Goal: Task Accomplishment & Management: Use online tool/utility

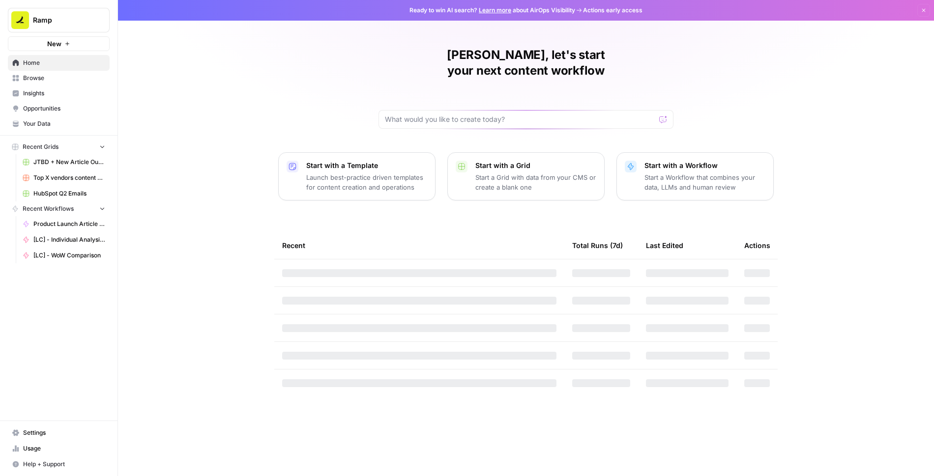
click at [52, 79] on span "Browse" at bounding box center [64, 78] width 82 height 9
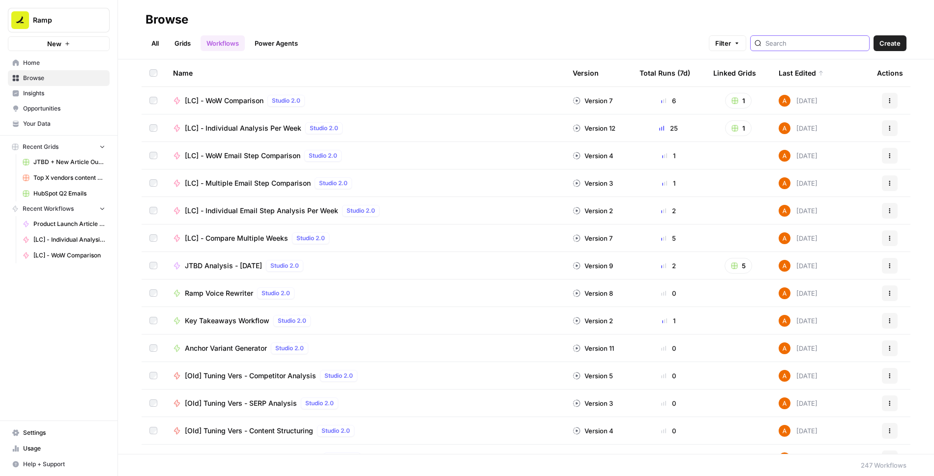
click at [836, 45] on input "search" at bounding box center [816, 43] width 100 height 10
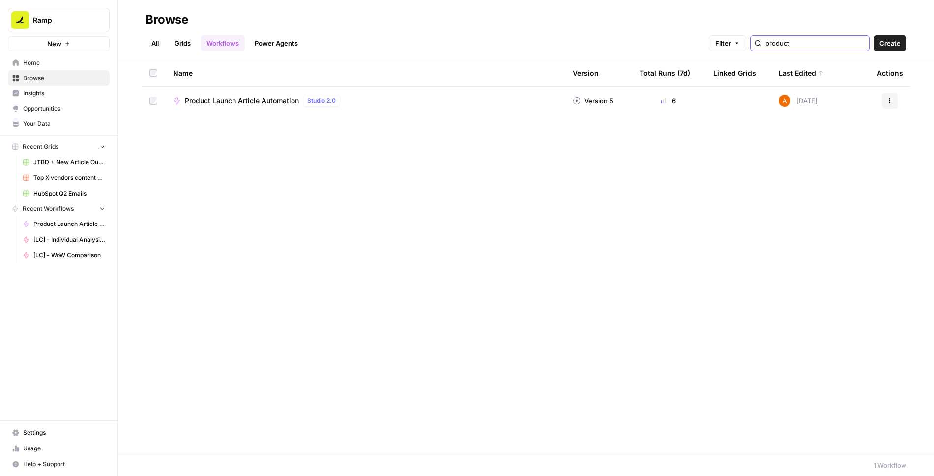
type input "product"
click at [271, 99] on span "Product Launch Article Automation" at bounding box center [242, 101] width 114 height 10
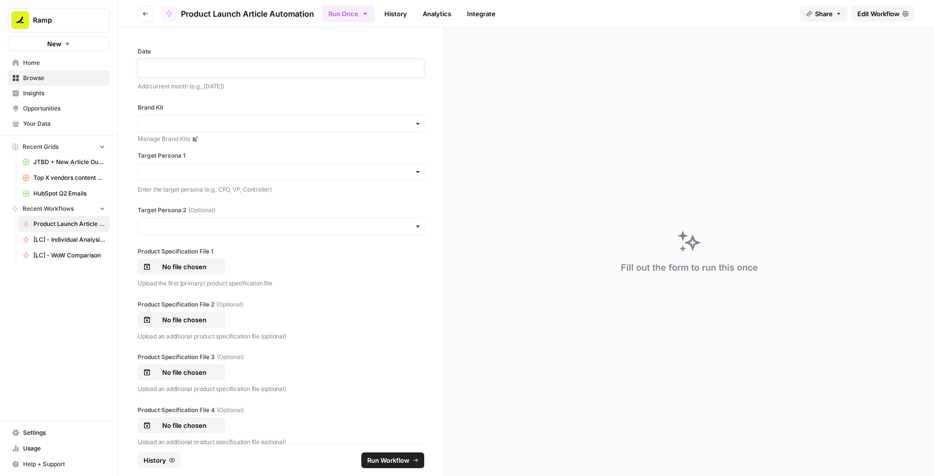
click at [209, 72] on p at bounding box center [281, 68] width 274 height 10
click at [349, 96] on div "**********" at bounding box center [281, 236] width 326 height 417
click at [193, 70] on p "**********" at bounding box center [281, 68] width 274 height 10
click at [179, 125] on input "Brand Kit" at bounding box center [281, 124] width 274 height 10
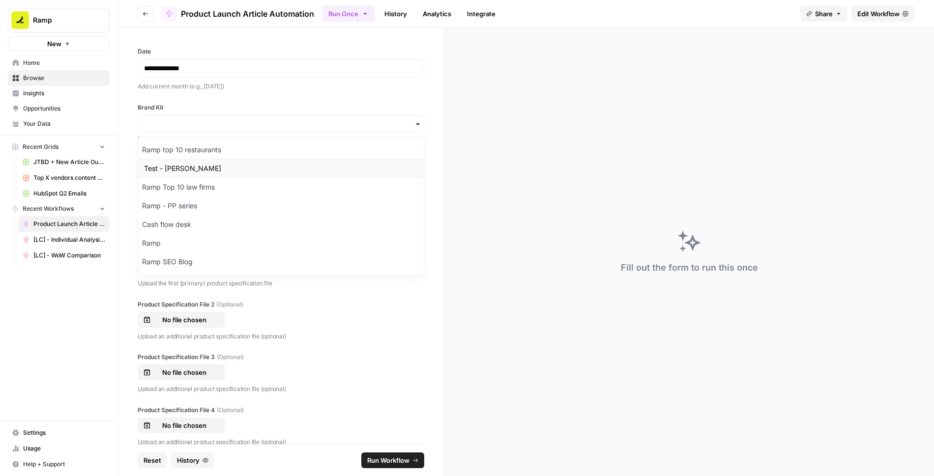
click at [163, 168] on div "Test - [PERSON_NAME]" at bounding box center [281, 168] width 286 height 19
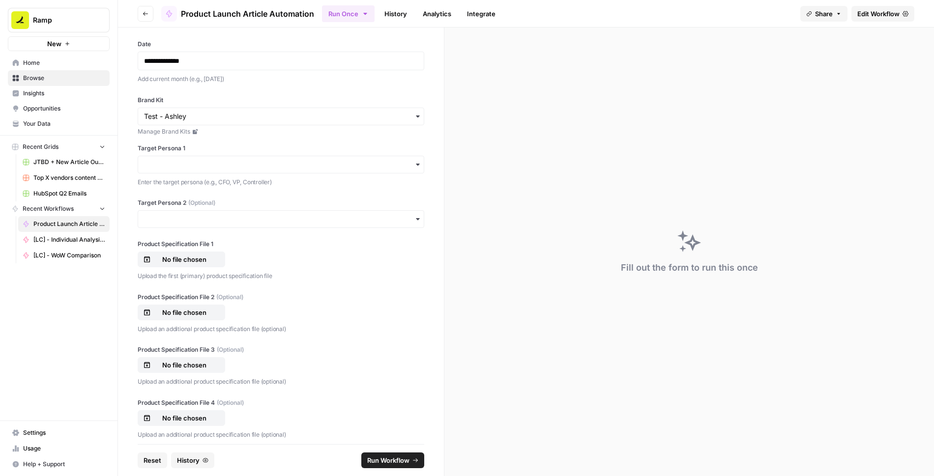
scroll to position [12, 0]
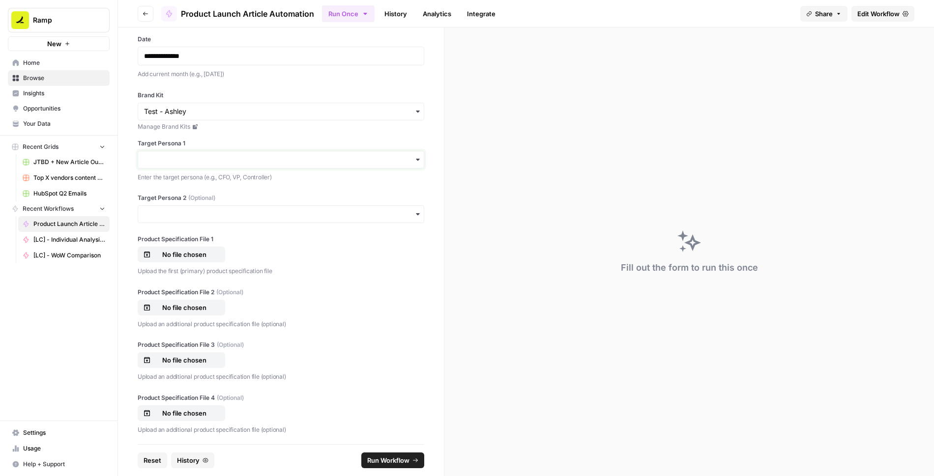
click at [206, 161] on input "Target Persona 1" at bounding box center [281, 160] width 274 height 10
click at [235, 134] on div "Brand Kit Manage Brand Kits Target Persona 1 Enter the target persona (e.g., CF…" at bounding box center [281, 136] width 287 height 91
click at [281, 158] on input "Target Persona 1" at bounding box center [281, 160] width 274 height 10
click at [175, 206] on div "Accountants" at bounding box center [281, 204] width 286 height 19
click at [176, 216] on input "Target Persona 2 (Optional)" at bounding box center [281, 214] width 274 height 10
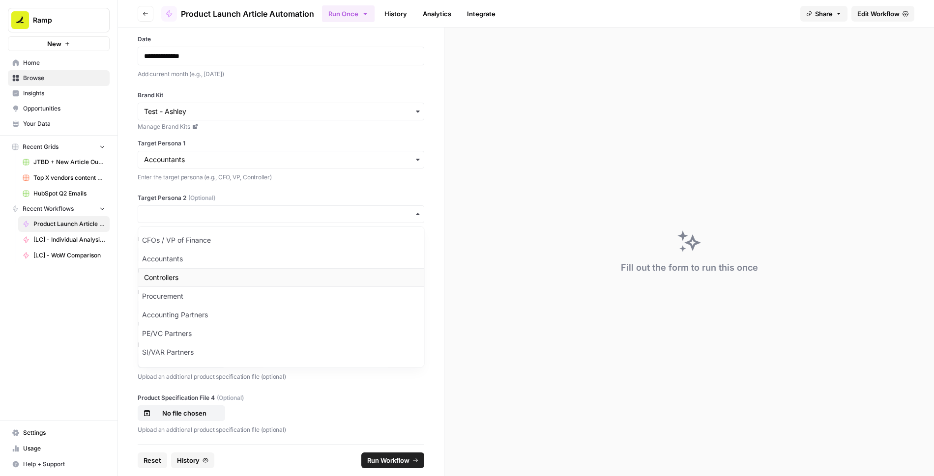
click at [176, 273] on div "Controllers" at bounding box center [281, 277] width 286 height 19
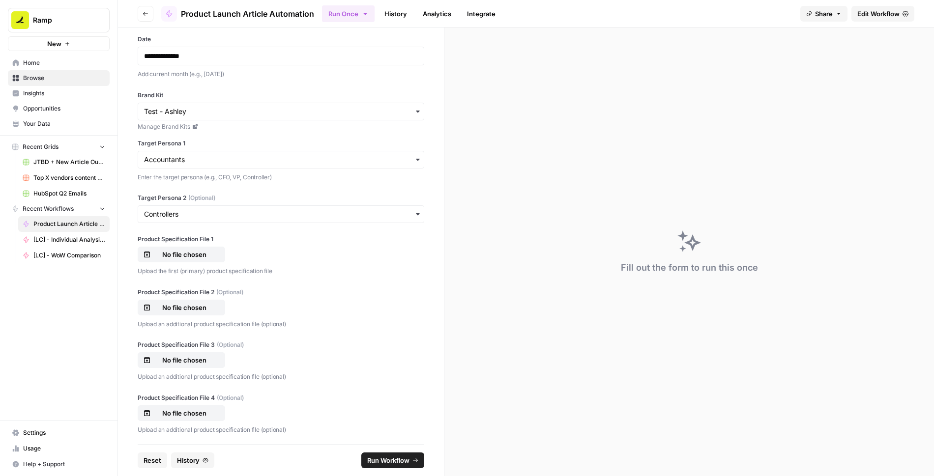
scroll to position [38, 0]
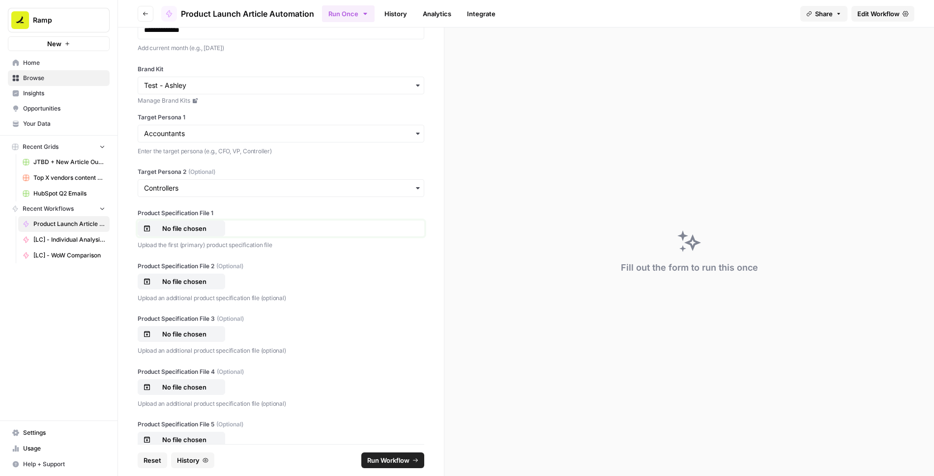
click at [189, 224] on p "No file chosen" at bounding box center [184, 229] width 63 height 10
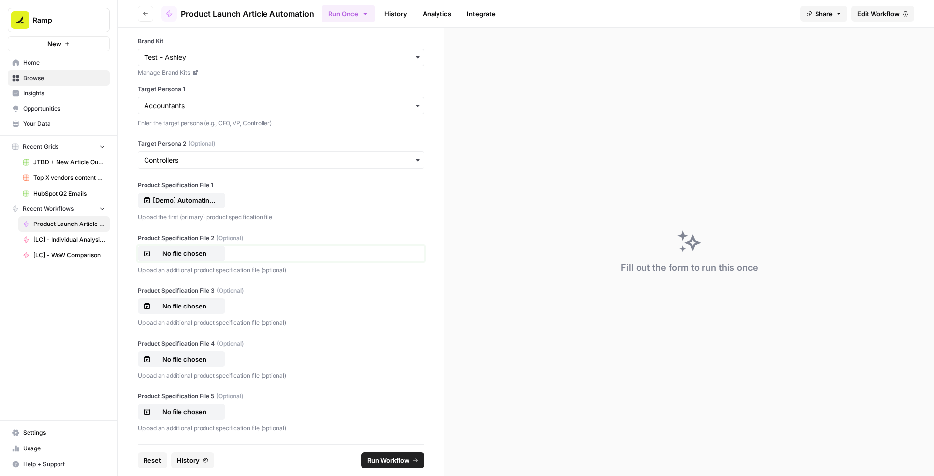
click at [182, 251] on p "No file chosen" at bounding box center [184, 254] width 63 height 10
click at [186, 306] on p "No file chosen" at bounding box center [184, 306] width 63 height 10
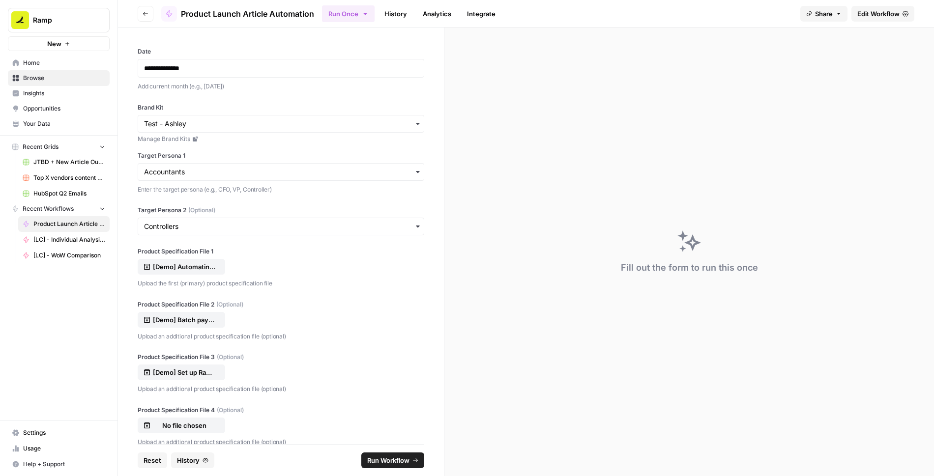
click at [381, 460] on span "Run Workflow" at bounding box center [388, 461] width 42 height 10
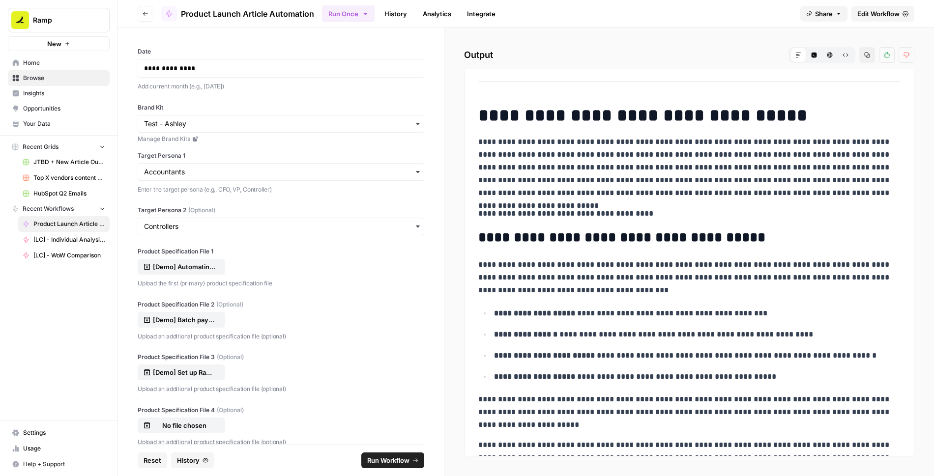
click at [863, 14] on span "Edit Workflow" at bounding box center [879, 14] width 42 height 10
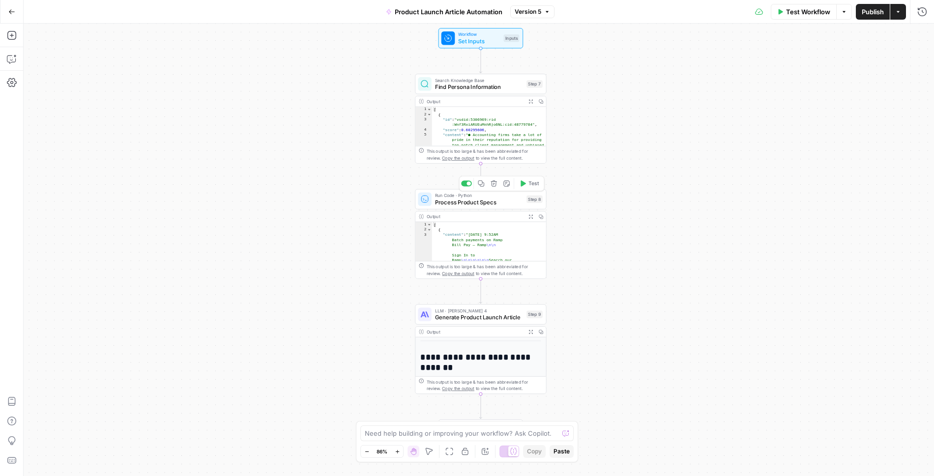
click at [507, 202] on span "Process Product Specs" at bounding box center [479, 202] width 88 height 8
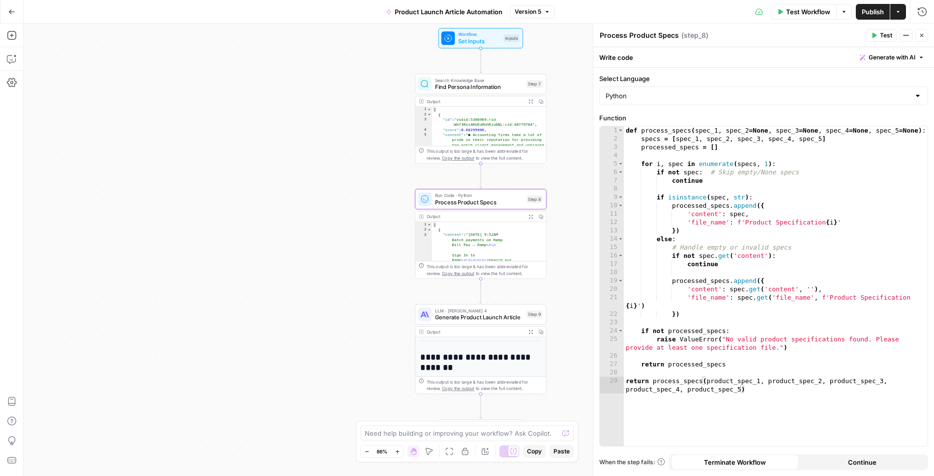
click at [925, 34] on button "Close" at bounding box center [922, 35] width 13 height 13
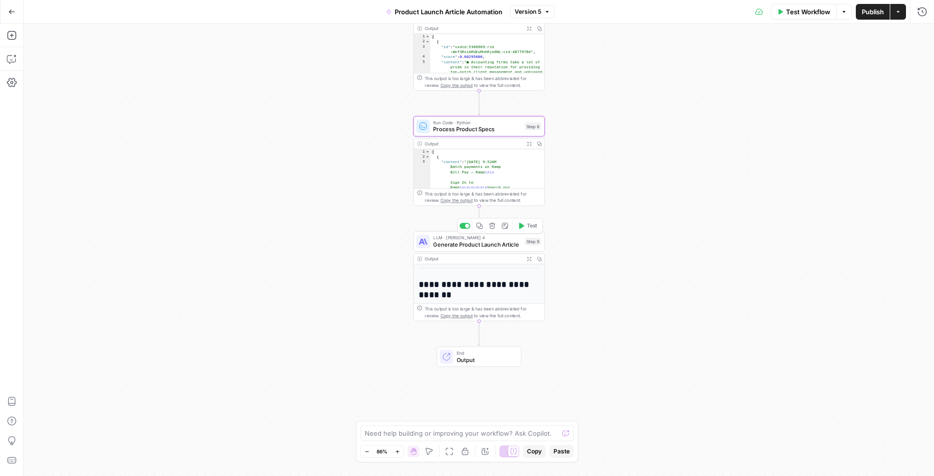
click at [478, 246] on span "Generate Product Launch Article" at bounding box center [477, 244] width 88 height 8
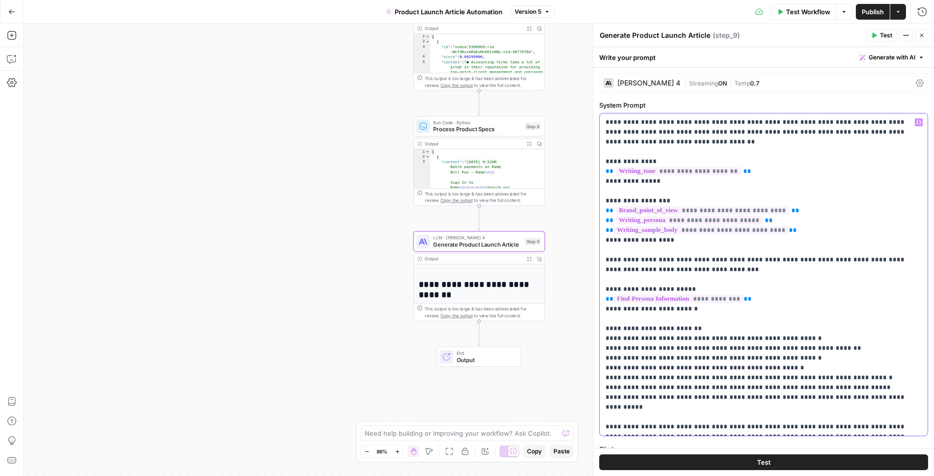
click at [696, 138] on p "**********" at bounding box center [764, 275] width 317 height 315
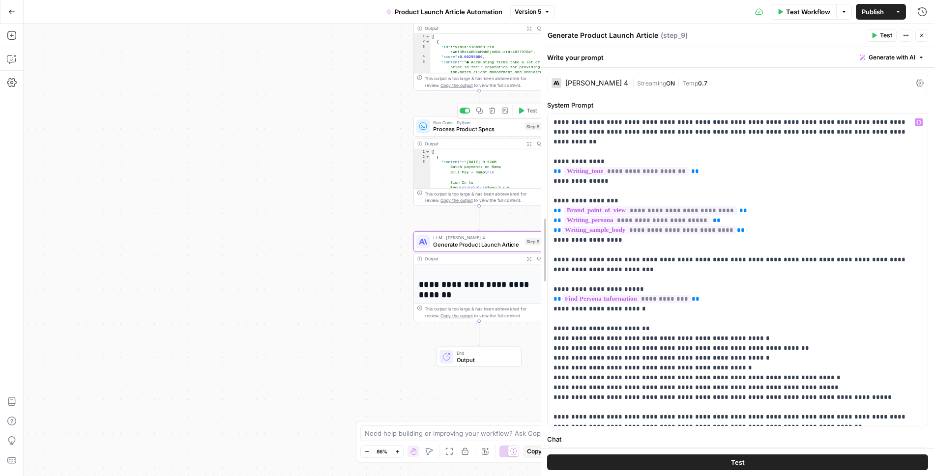
drag, startPoint x: 593, startPoint y: 127, endPoint x: 485, endPoint y: 124, distance: 107.2
click at [485, 124] on body "Ramp New Home Browse Insights Opportunities Your Data Recent Grids JTBD + New A…" at bounding box center [467, 238] width 934 height 476
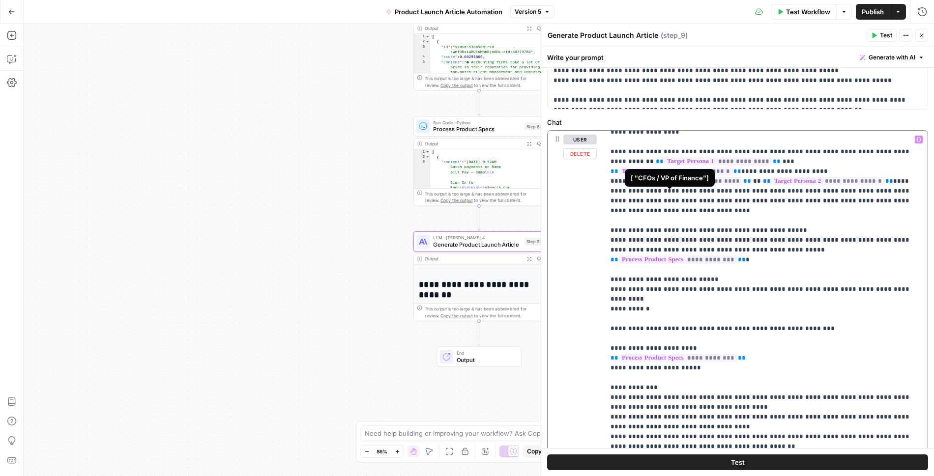
scroll to position [256, 0]
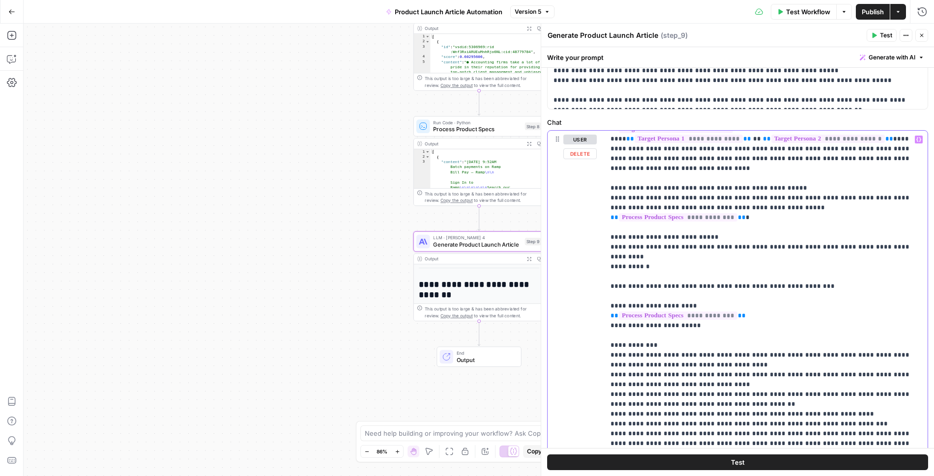
drag, startPoint x: 609, startPoint y: 157, endPoint x: 655, endPoint y: 214, distance: 72.8
click at [655, 214] on div "**********" at bounding box center [767, 331] width 324 height 400
click at [689, 223] on p "**********" at bounding box center [767, 203] width 312 height 649
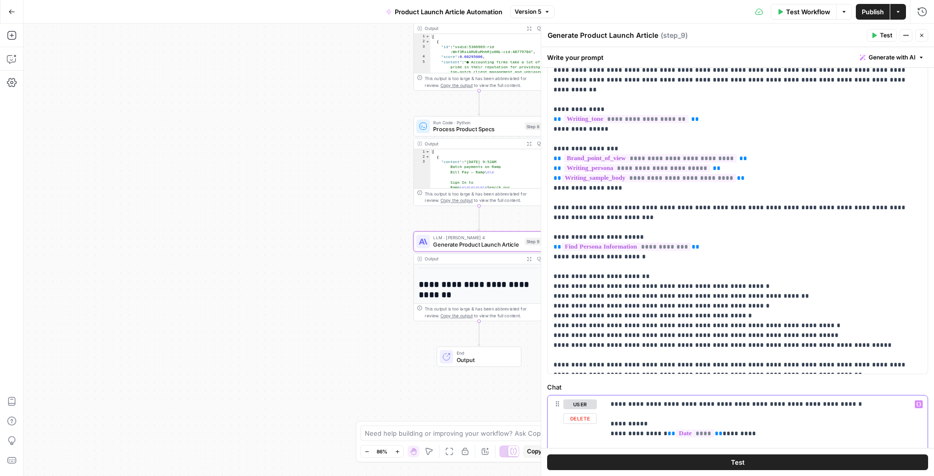
scroll to position [0, 0]
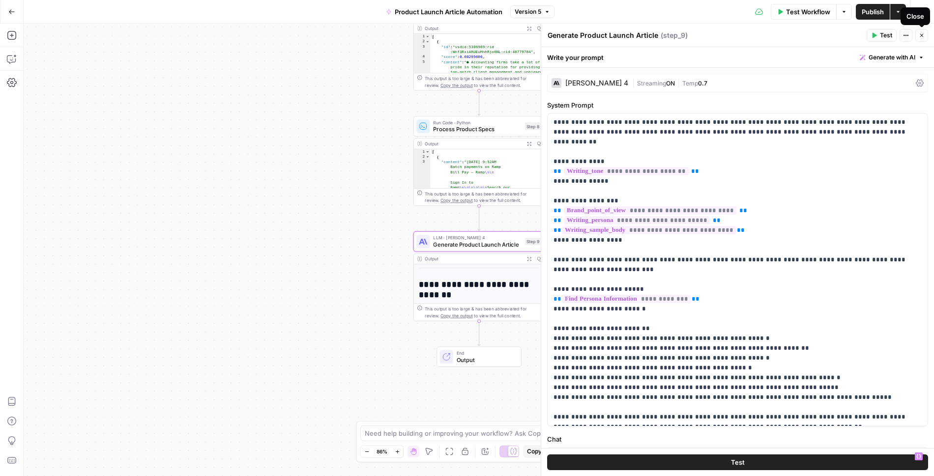
click at [922, 36] on icon "button" at bounding box center [922, 35] width 3 height 3
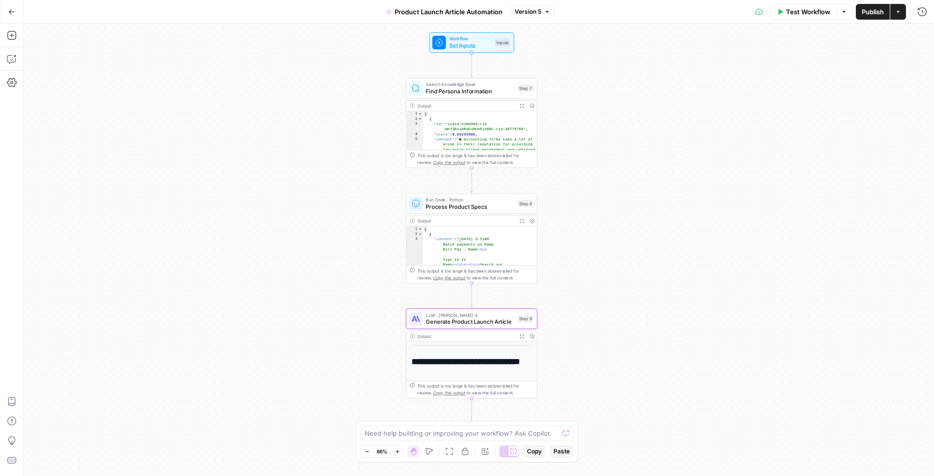
click at [479, 321] on span "Generate Product Launch Article" at bounding box center [470, 322] width 88 height 8
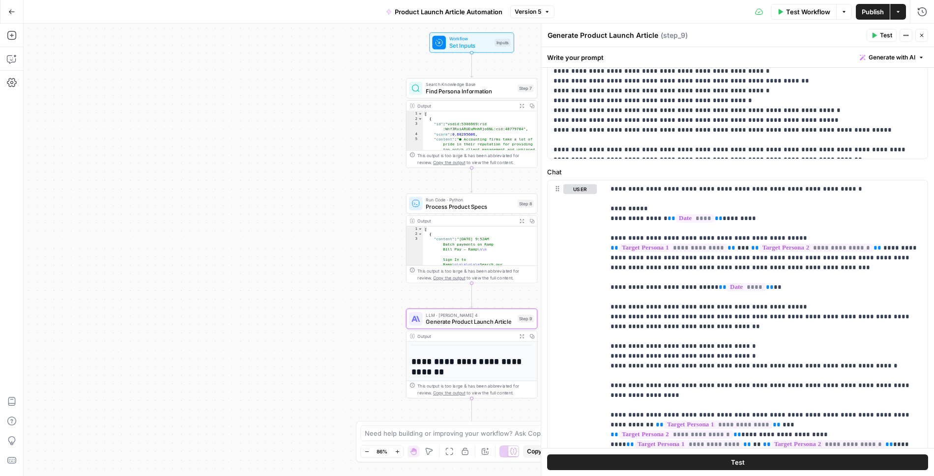
click at [20, 10] on button "Go Back" at bounding box center [12, 12] width 18 height 18
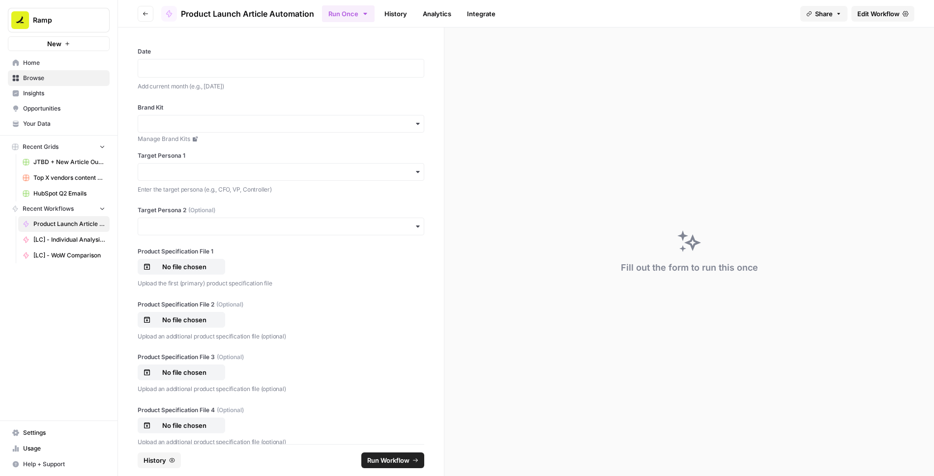
click at [872, 11] on span "Edit Workflow" at bounding box center [879, 14] width 42 height 10
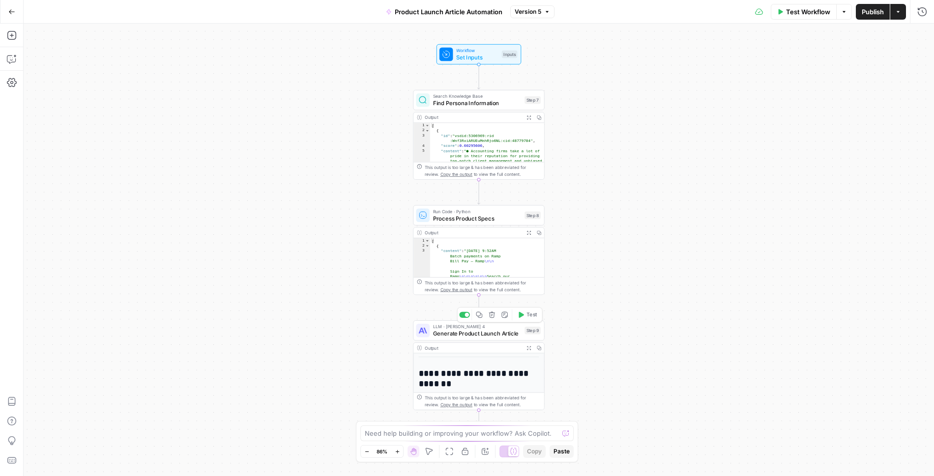
click at [458, 334] on span "Generate Product Launch Article" at bounding box center [477, 333] width 88 height 8
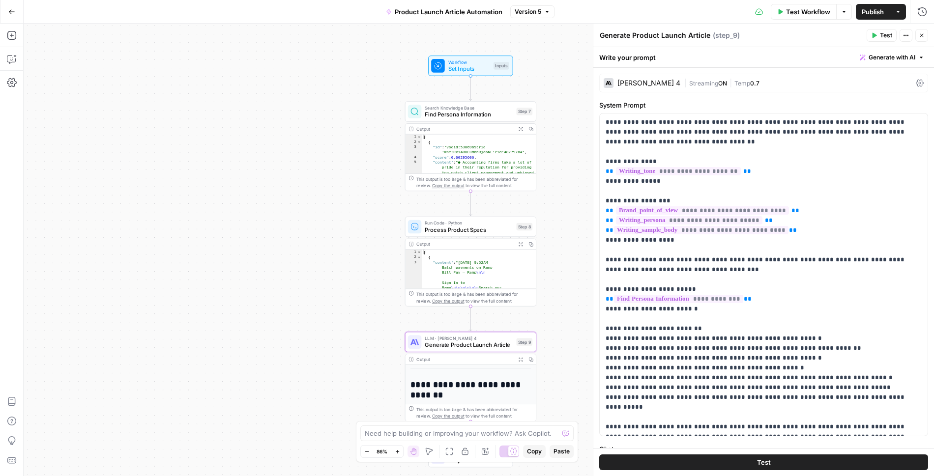
click at [8, 9] on icon "button" at bounding box center [11, 11] width 7 height 7
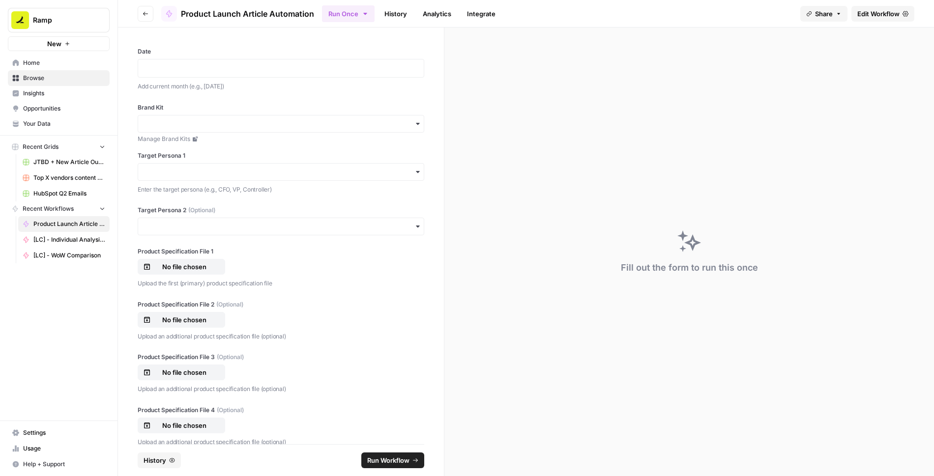
click at [145, 10] on button "Go back" at bounding box center [146, 14] width 16 height 16
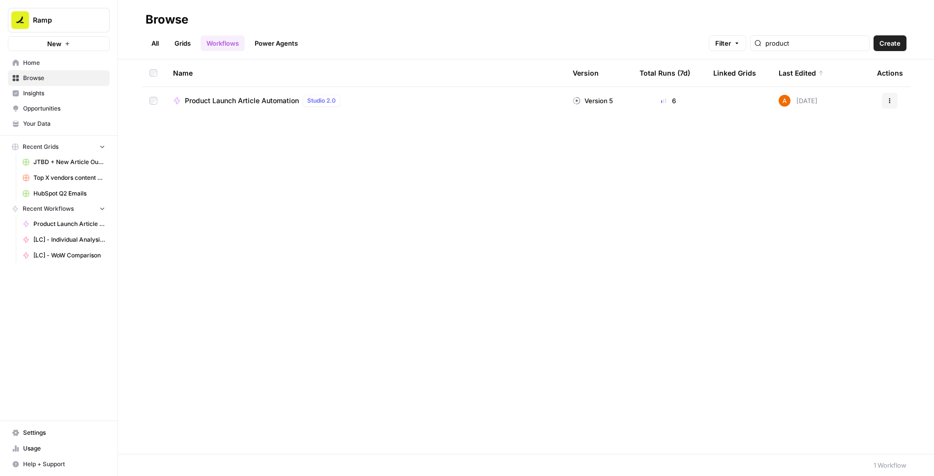
click at [887, 102] on icon "button" at bounding box center [890, 101] width 6 height 6
click at [840, 186] on span "Duplicate" at bounding box center [846, 187] width 79 height 10
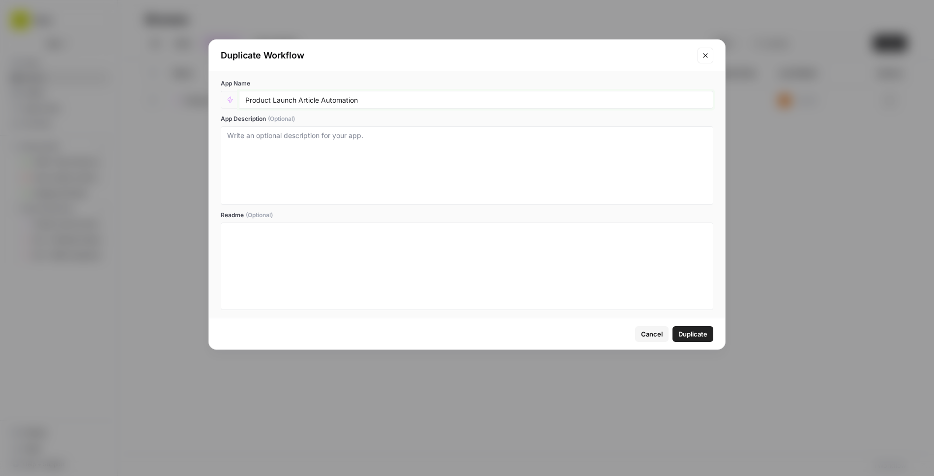
click at [403, 98] on input "Product Launch Article Automation" at bounding box center [476, 99] width 462 height 9
type input "Product Launch Article Automation - Dupe"
click at [694, 330] on span "Duplicate" at bounding box center [693, 334] width 29 height 10
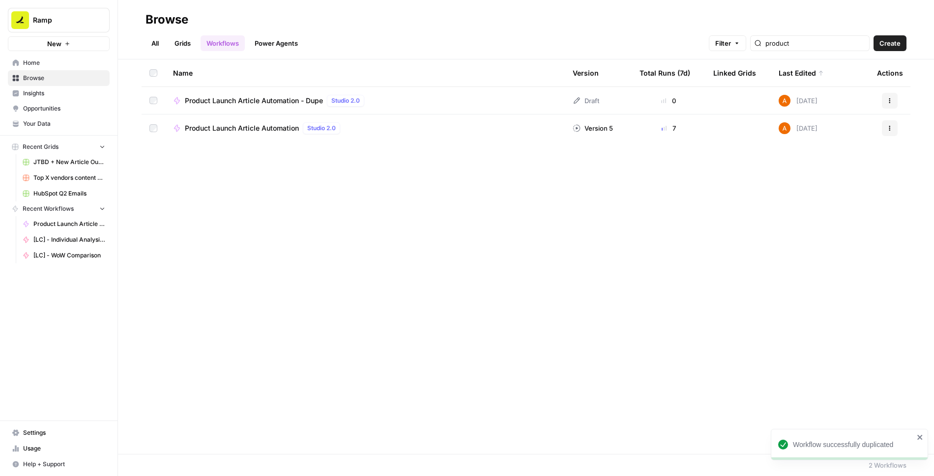
click at [235, 103] on span "Product Launch Article Automation - Dupe" at bounding box center [254, 101] width 138 height 10
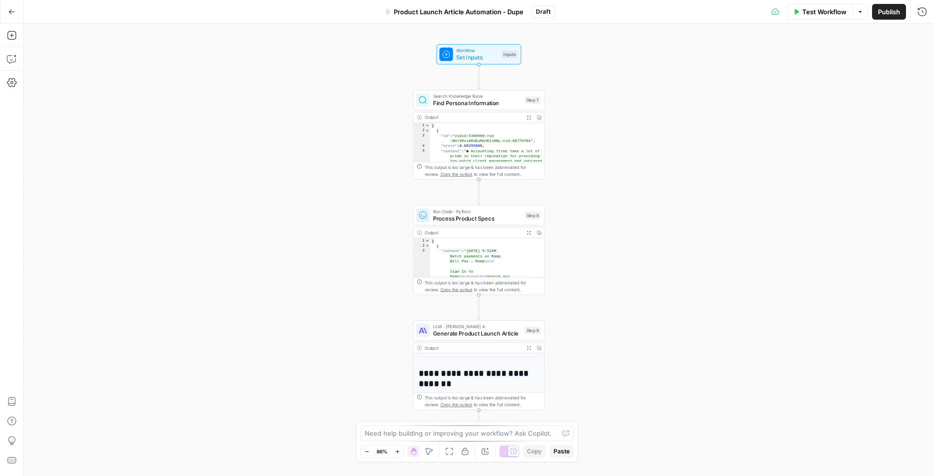
click at [8, 14] on icon "button" at bounding box center [11, 11] width 7 height 7
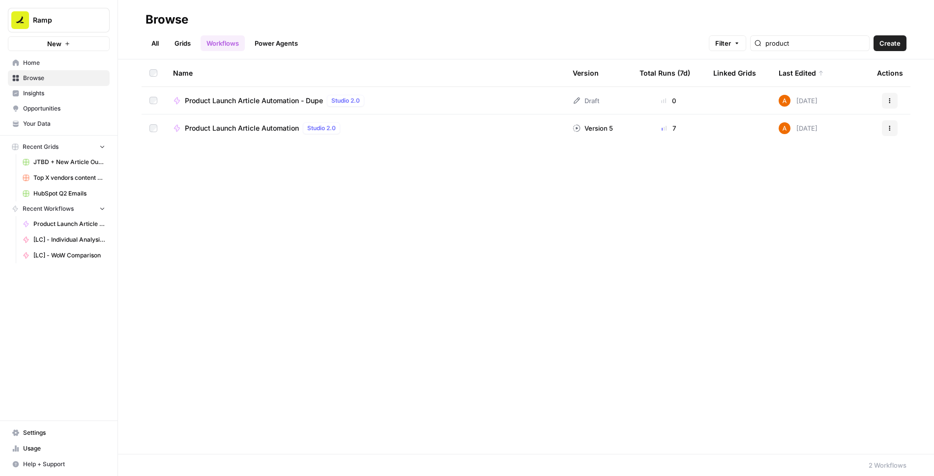
click at [265, 129] on span "Product Launch Article Automation" at bounding box center [242, 128] width 114 height 10
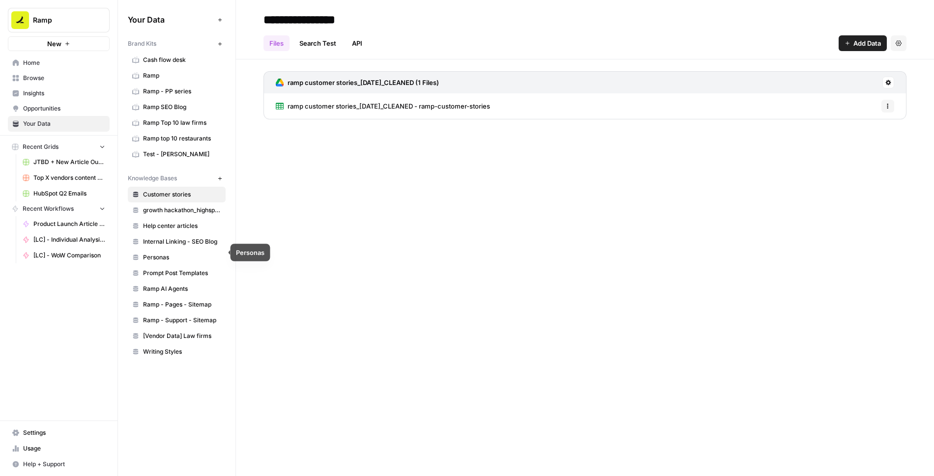
click at [167, 253] on span "Personas" at bounding box center [182, 257] width 78 height 9
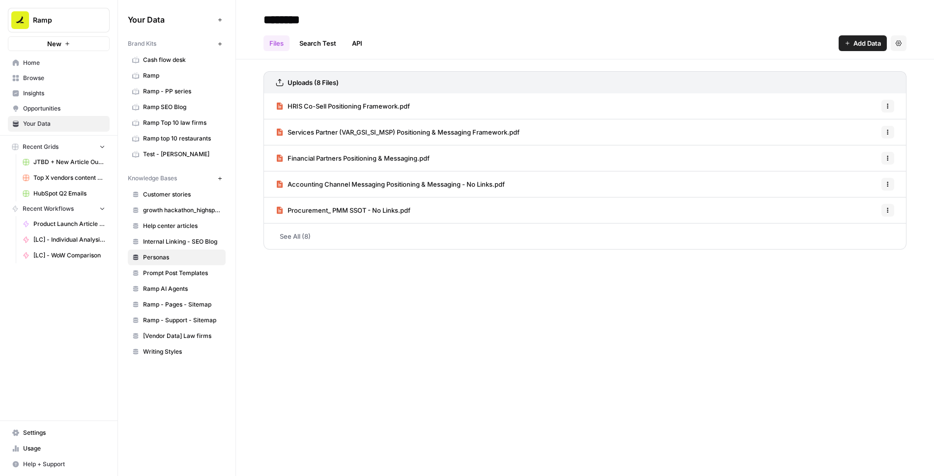
click at [59, 159] on span "JTBD + New Article Output" at bounding box center [69, 162] width 72 height 9
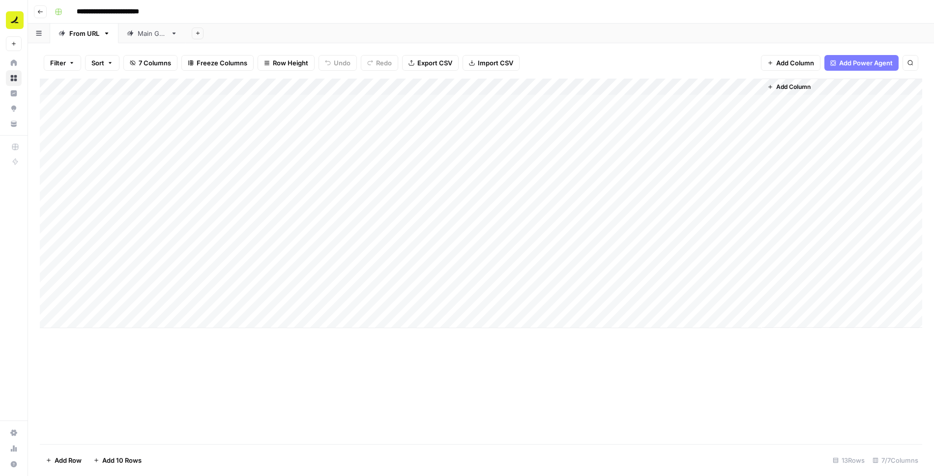
click at [668, 17] on div "**********" at bounding box center [488, 12] width 874 height 16
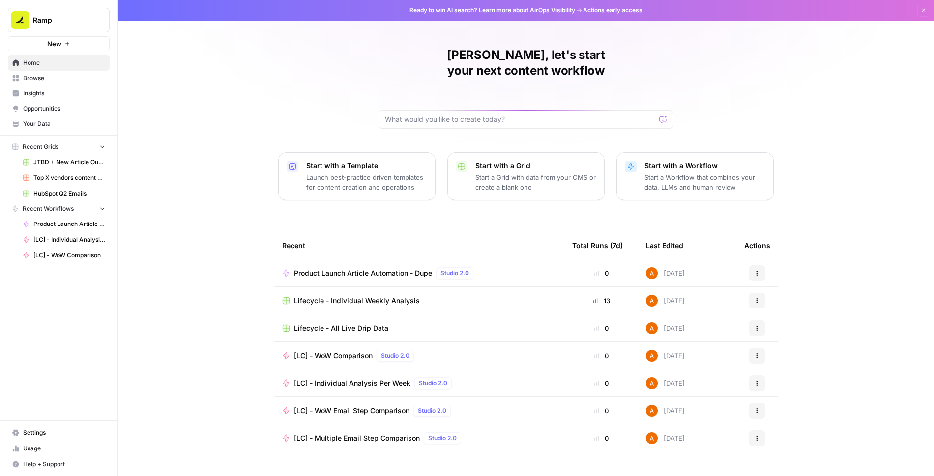
click at [338, 268] on span "Product Launch Article Automation - Dupe" at bounding box center [363, 273] width 138 height 10
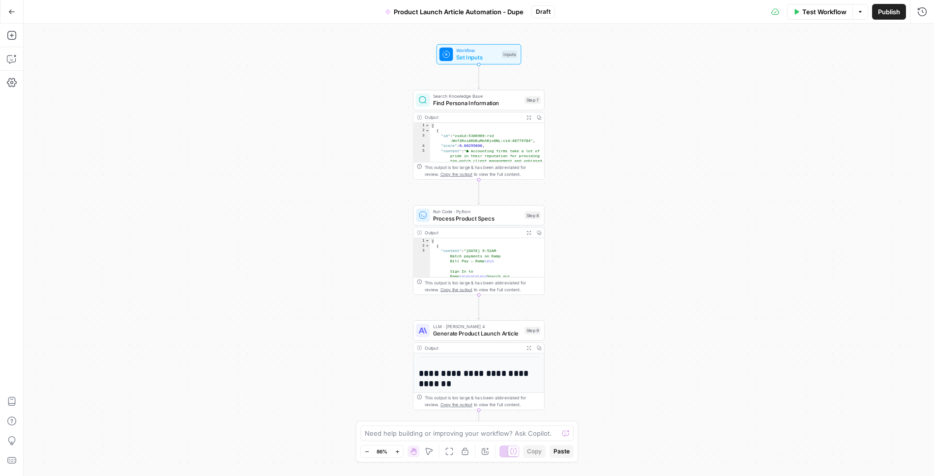
click at [459, 333] on span "Generate Product Launch Article" at bounding box center [477, 333] width 88 height 8
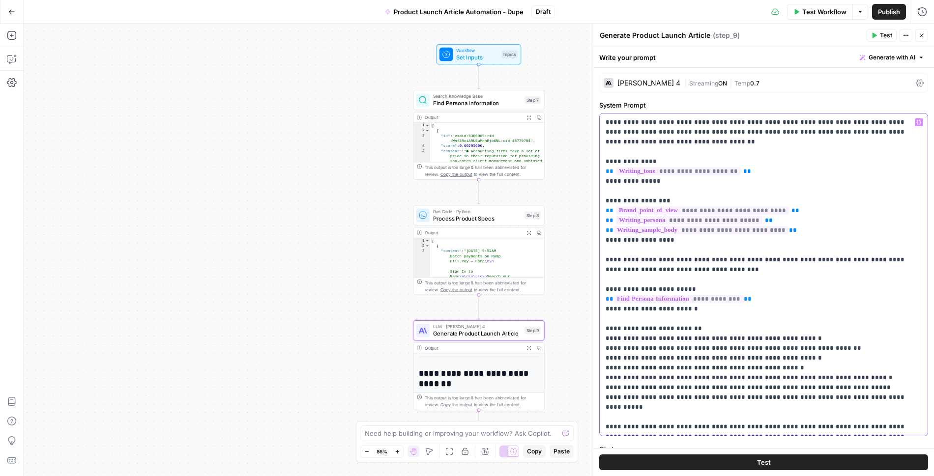
click at [715, 265] on p "**********" at bounding box center [764, 275] width 317 height 315
click at [661, 147] on p "**********" at bounding box center [764, 275] width 317 height 315
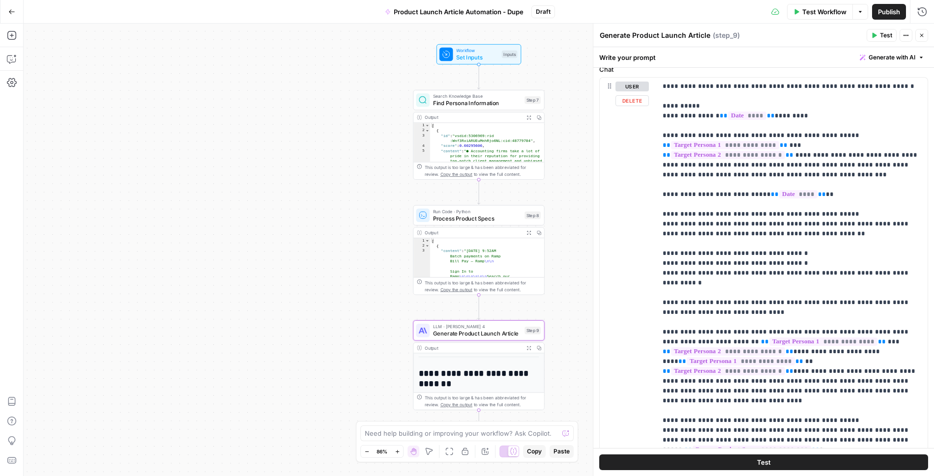
scroll to position [347, 0]
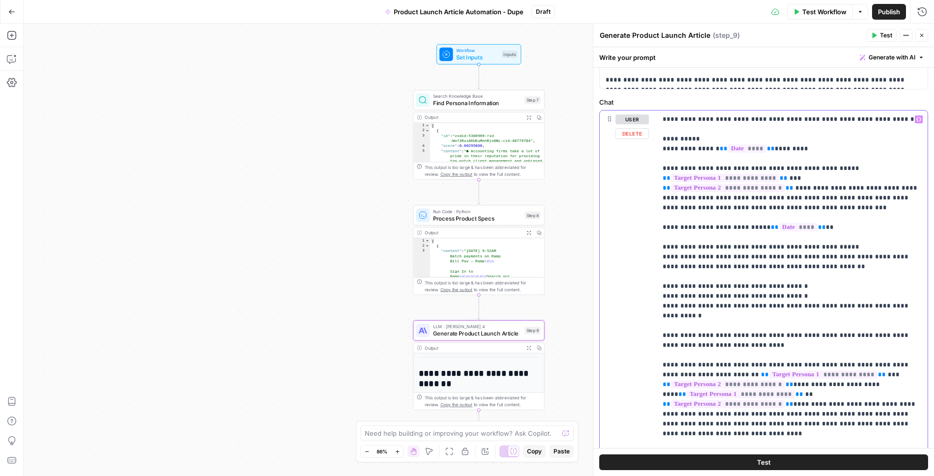
click at [702, 211] on p "**********" at bounding box center [793, 464] width 260 height 698
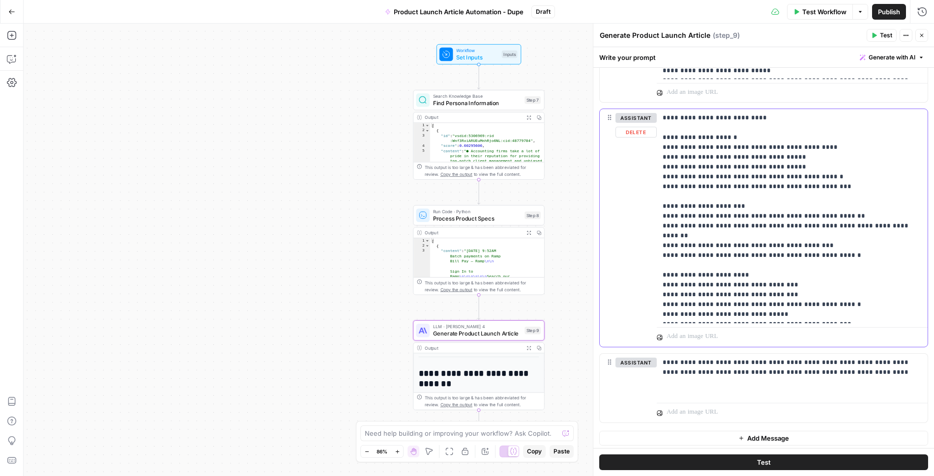
click at [719, 195] on p "**********" at bounding box center [793, 216] width 260 height 207
click at [693, 374] on p "**********" at bounding box center [793, 368] width 260 height 20
click at [685, 369] on p "**********" at bounding box center [793, 368] width 260 height 20
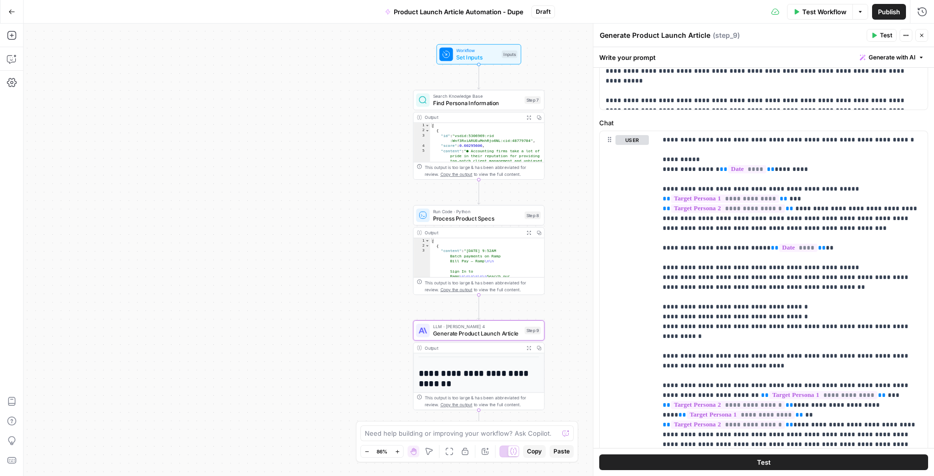
scroll to position [0, 0]
